Goal: Complete application form

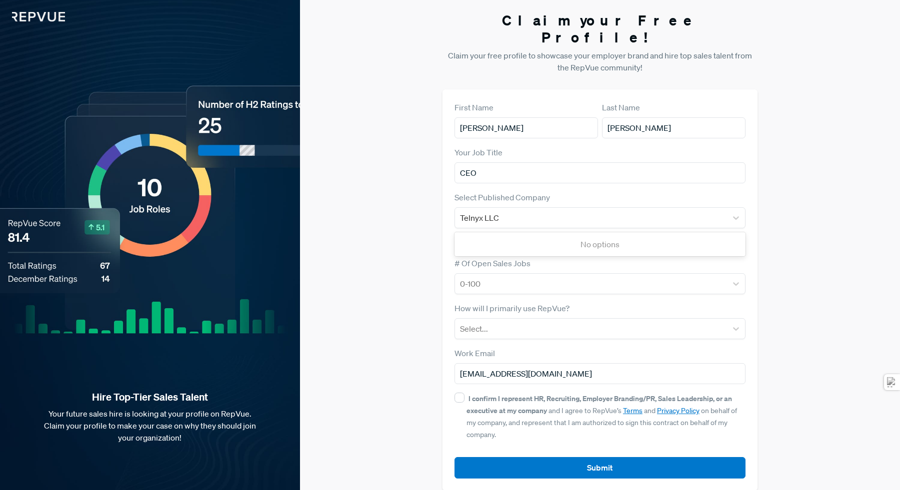
type input "CEO"
type input "Telnyx"
click at [696, 277] on div at bounding box center [591, 284] width 262 height 14
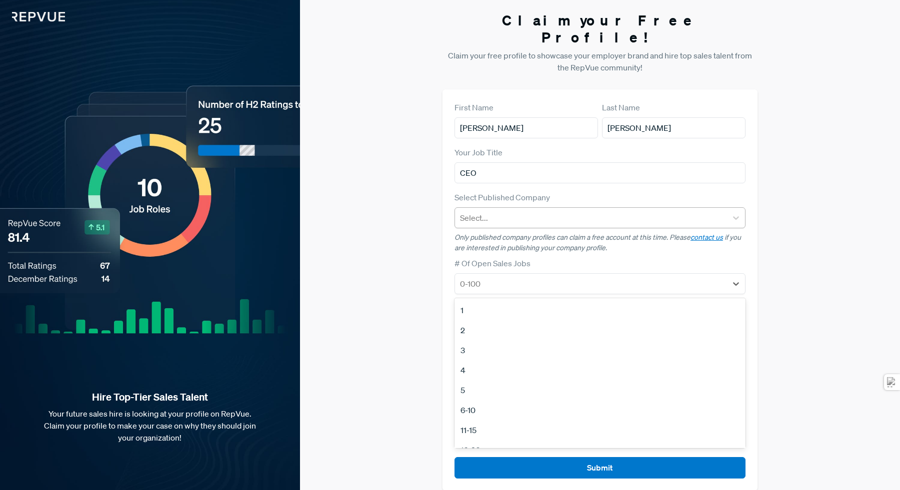
click at [616, 211] on div at bounding box center [591, 218] width 262 height 14
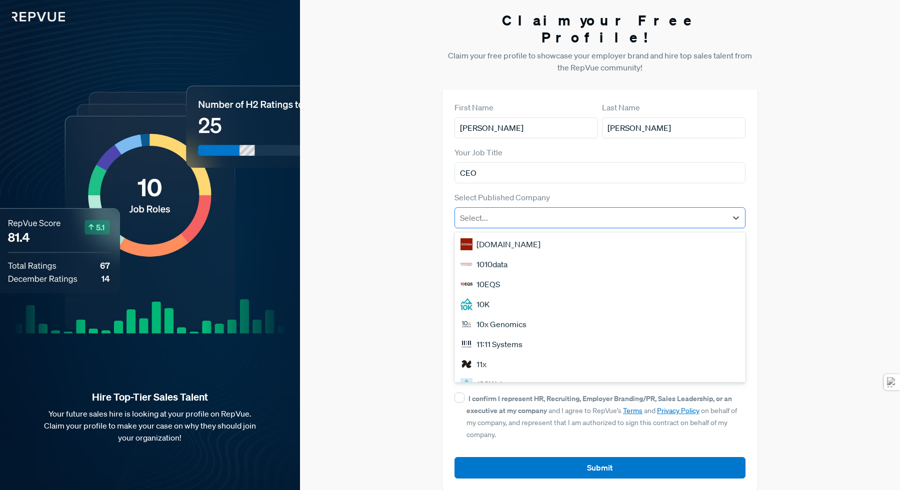
type input "g"
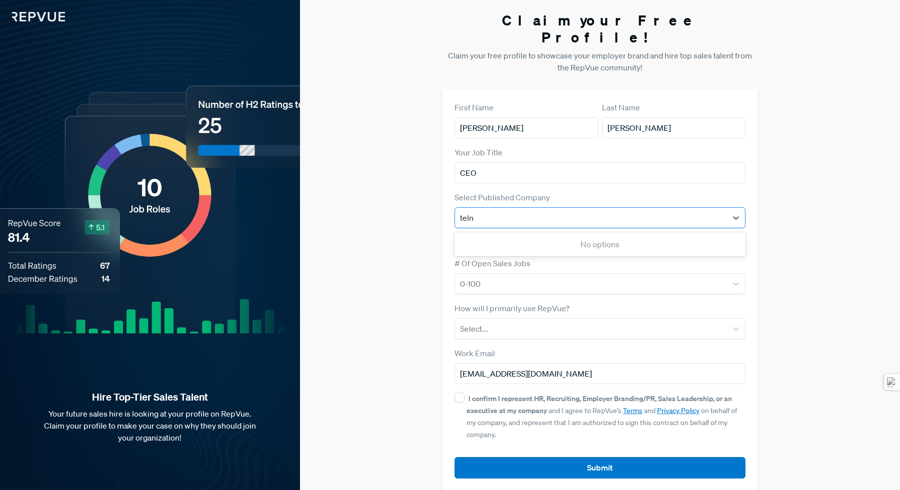
type input "telny"
click at [602, 234] on div "Telnyx" at bounding box center [599, 244] width 291 height 20
click at [580, 322] on div at bounding box center [591, 329] width 262 height 14
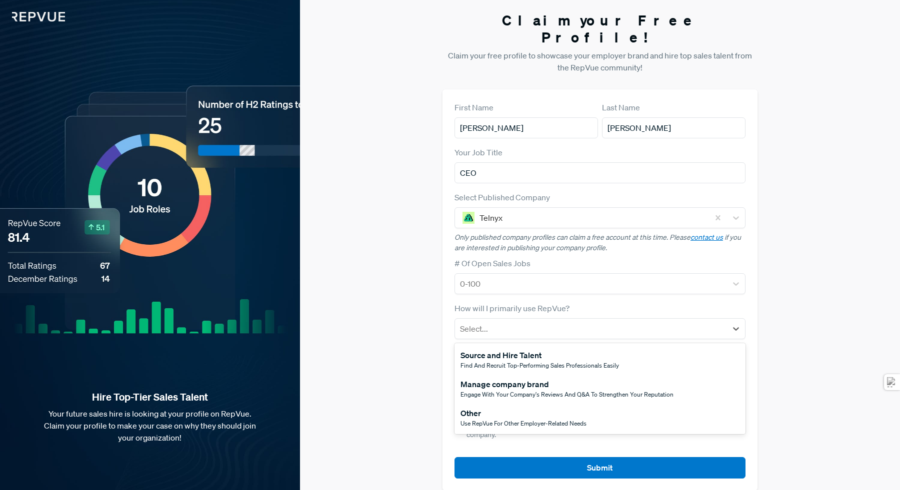
click at [533, 390] on span "Engage with your company's reviews and Q&A to strengthen your reputation" at bounding box center [566, 394] width 213 height 8
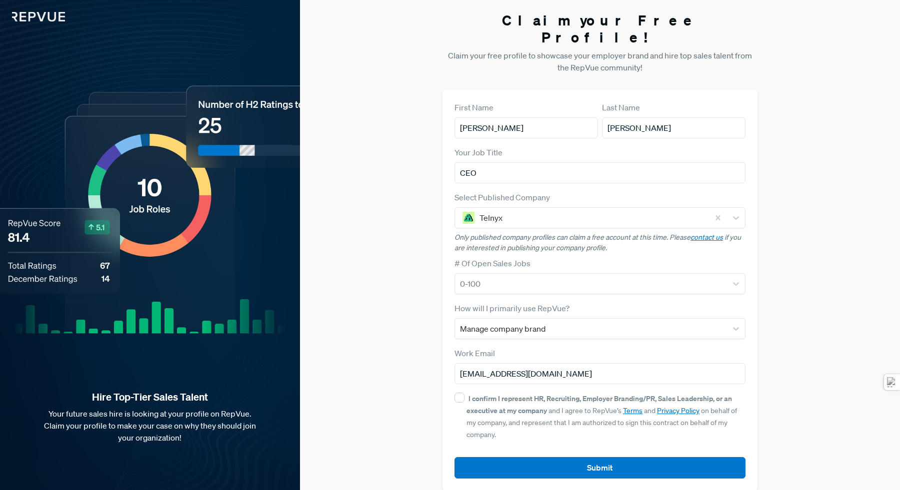
click at [511, 394] on strong "I confirm I represent HR, Recruiting, Employer Branding/PR, Sales Leadership, o…" at bounding box center [598, 404] width 265 height 21
click at [464, 393] on input "I confirm I represent HR, Recruiting, Employer Branding/PR, Sales Leadership, o…" at bounding box center [459, 398] width 10 height 10
checkbox input "true"
click at [510, 363] on input "[EMAIL_ADDRESS][DOMAIN_NAME]" at bounding box center [599, 373] width 291 height 21
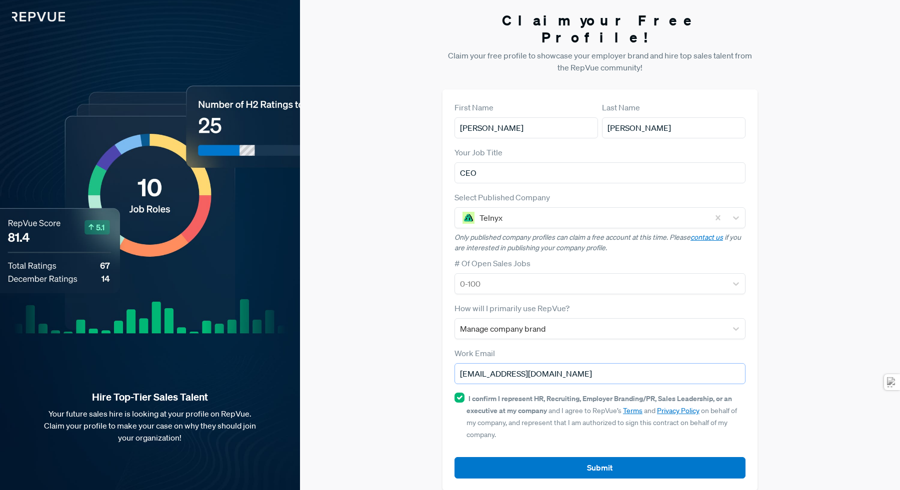
click at [510, 363] on input "[EMAIL_ADDRESS][DOMAIN_NAME]" at bounding box center [599, 373] width 291 height 21
type input "[PERSON_NAME][EMAIL_ADDRESS][DOMAIN_NAME]"
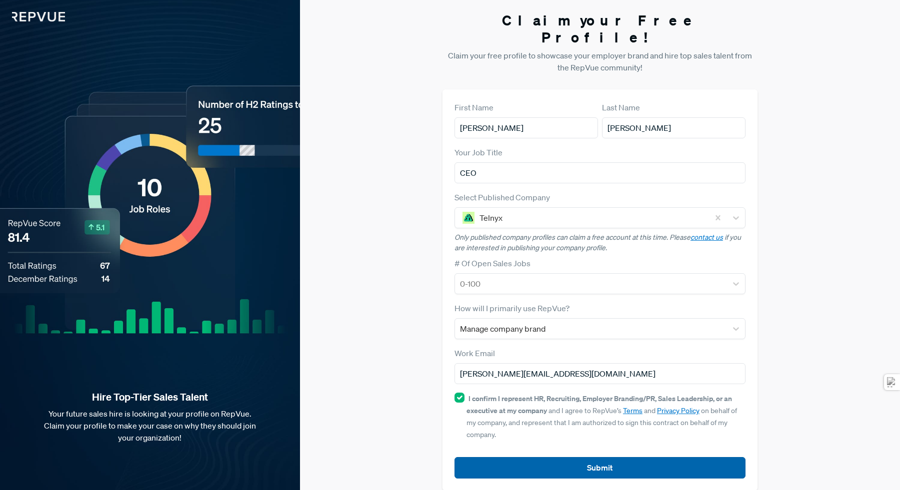
click at [529, 457] on button "Submit" at bounding box center [599, 467] width 291 height 21
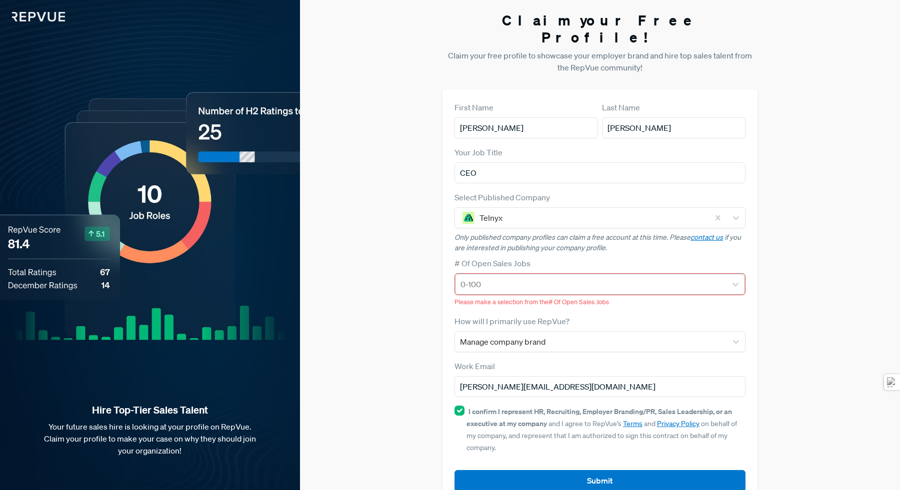
click at [503, 277] on div at bounding box center [590, 284] width 261 height 14
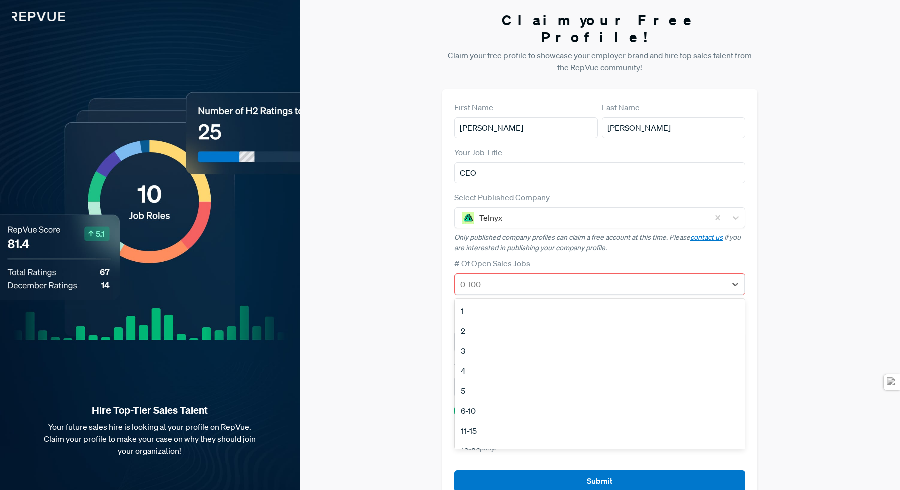
click at [505, 401] on div "6-10" at bounding box center [600, 411] width 290 height 20
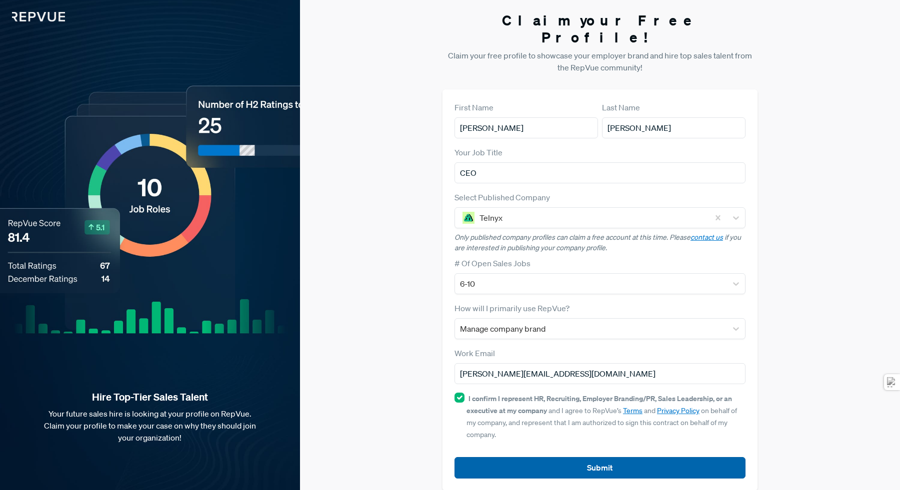
click at [516, 457] on button "Submit" at bounding box center [599, 467] width 291 height 21
